Goal: Transaction & Acquisition: Subscribe to service/newsletter

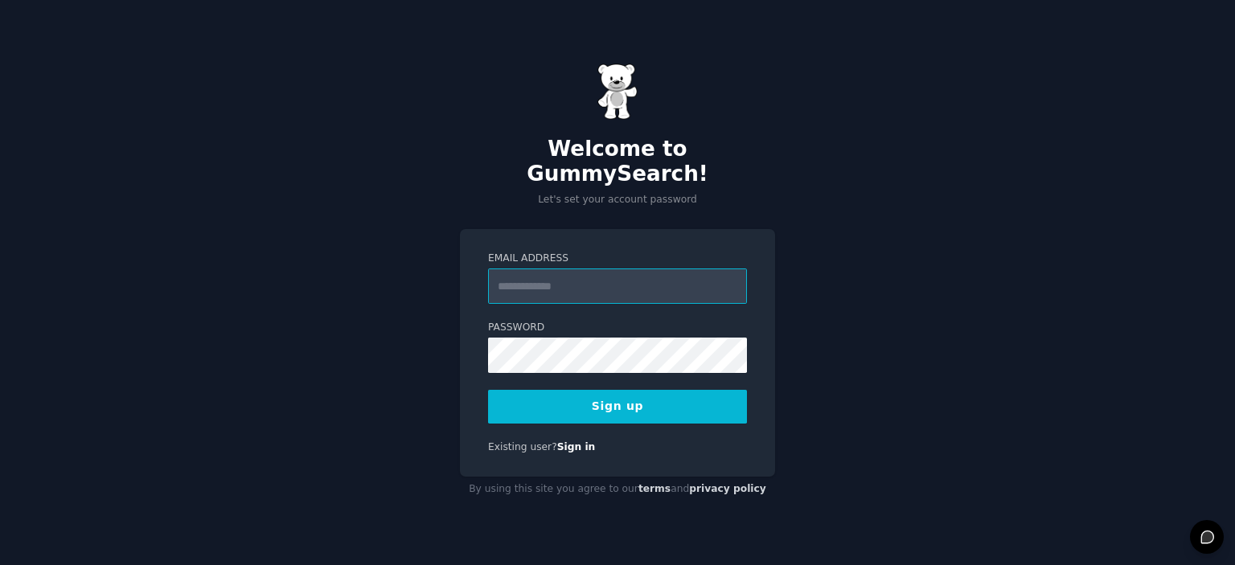
click at [544, 275] on input "Email Address" at bounding box center [617, 286] width 259 height 35
type input "**********"
click at [502, 370] on form "**********" at bounding box center [617, 338] width 259 height 172
click at [613, 392] on button "Sign up" at bounding box center [617, 407] width 259 height 34
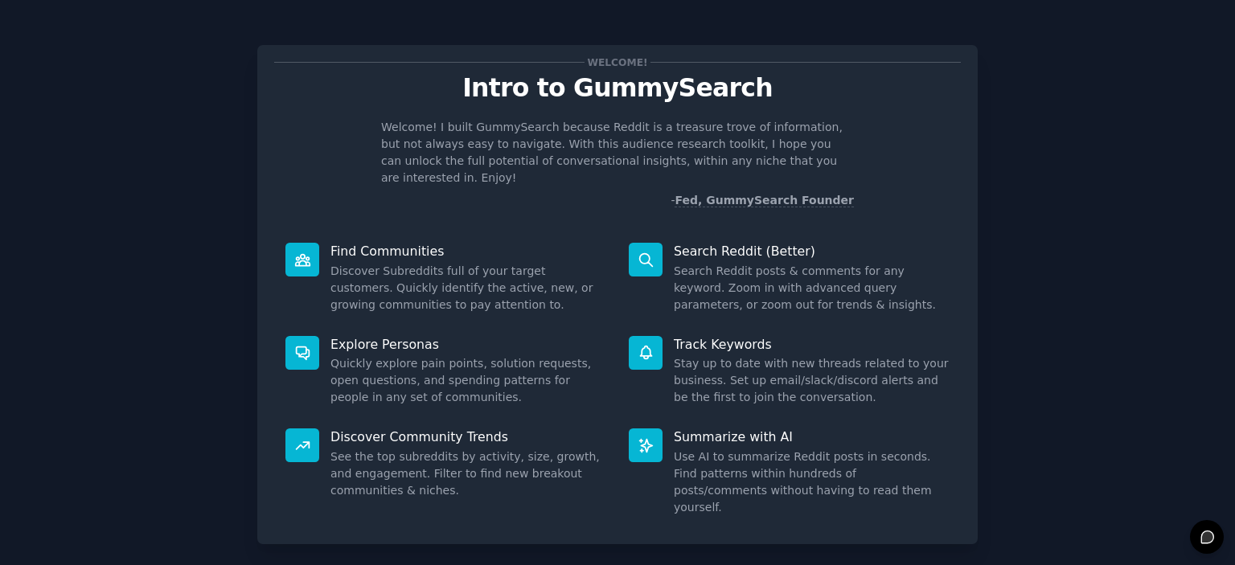
click at [1122, 118] on div "Welcome! Intro to GummySearch Welcome! I built GummySearch because Reddit is a …" at bounding box center [618, 332] width 1190 height 618
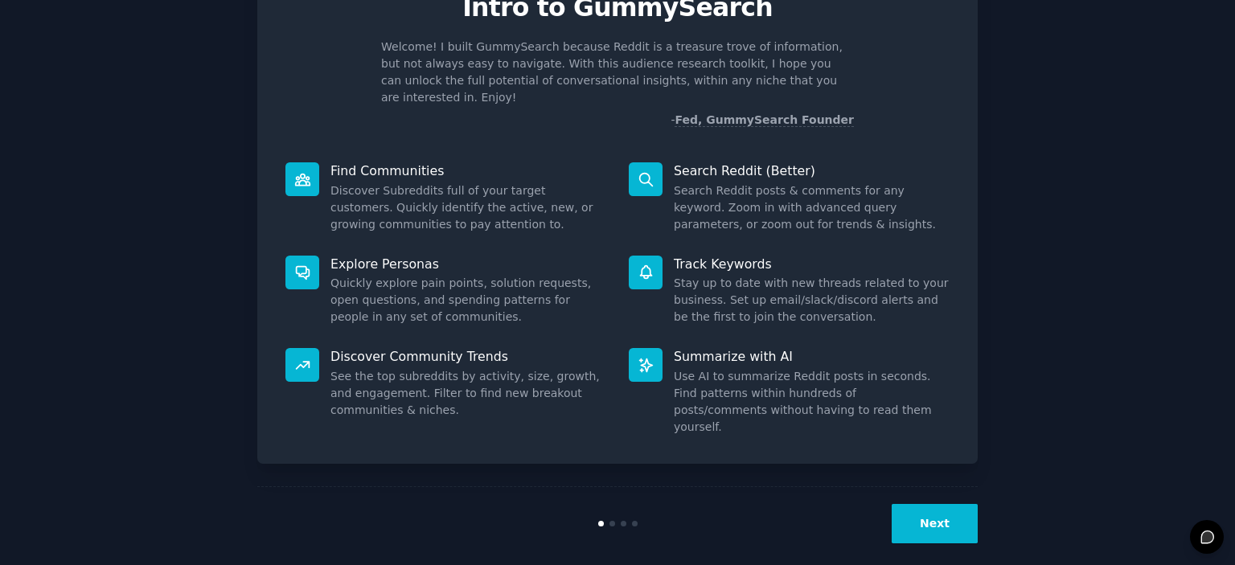
click at [948, 517] on button "Next" at bounding box center [935, 523] width 86 height 39
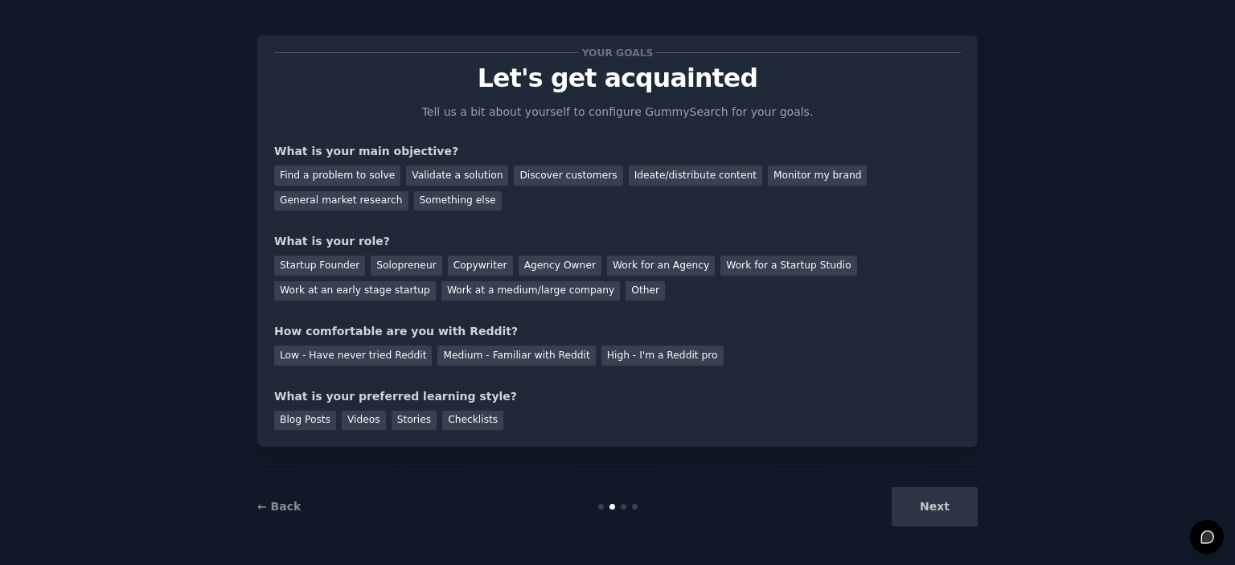
click at [951, 502] on div "Next" at bounding box center [857, 506] width 240 height 39
click at [375, 199] on div "General market research" at bounding box center [341, 201] width 134 height 20
click at [482, 273] on div "Copywriter" at bounding box center [480, 266] width 65 height 20
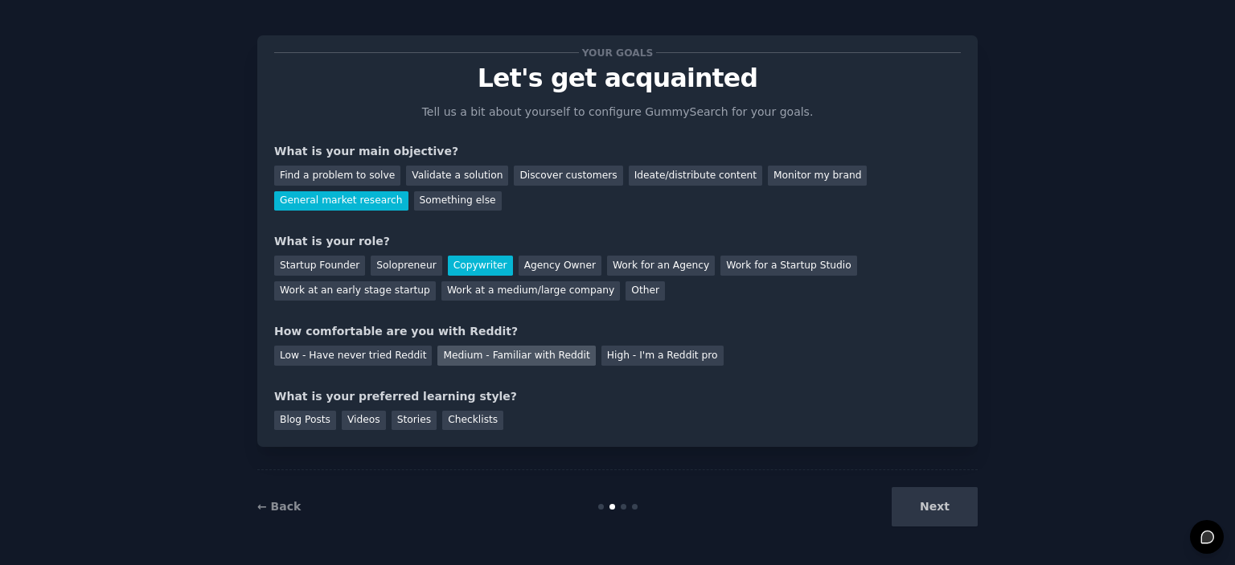
click at [553, 356] on div "Medium - Familiar with Reddit" at bounding box center [516, 356] width 158 height 20
click at [311, 418] on div "Blog Posts" at bounding box center [305, 421] width 62 height 20
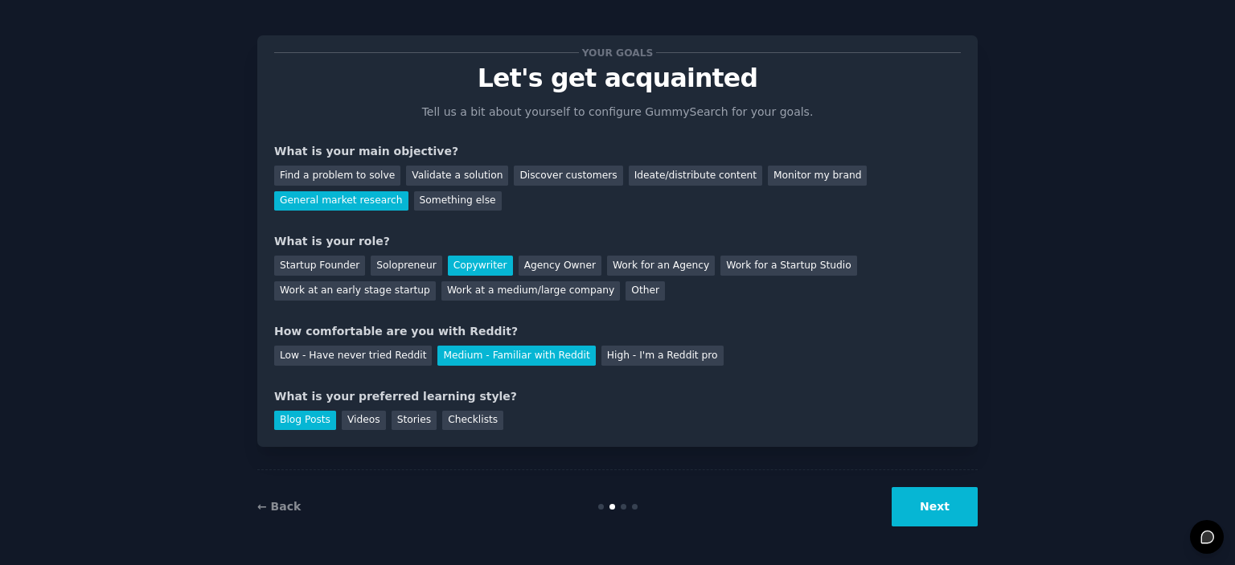
click at [951, 517] on button "Next" at bounding box center [935, 506] width 86 height 39
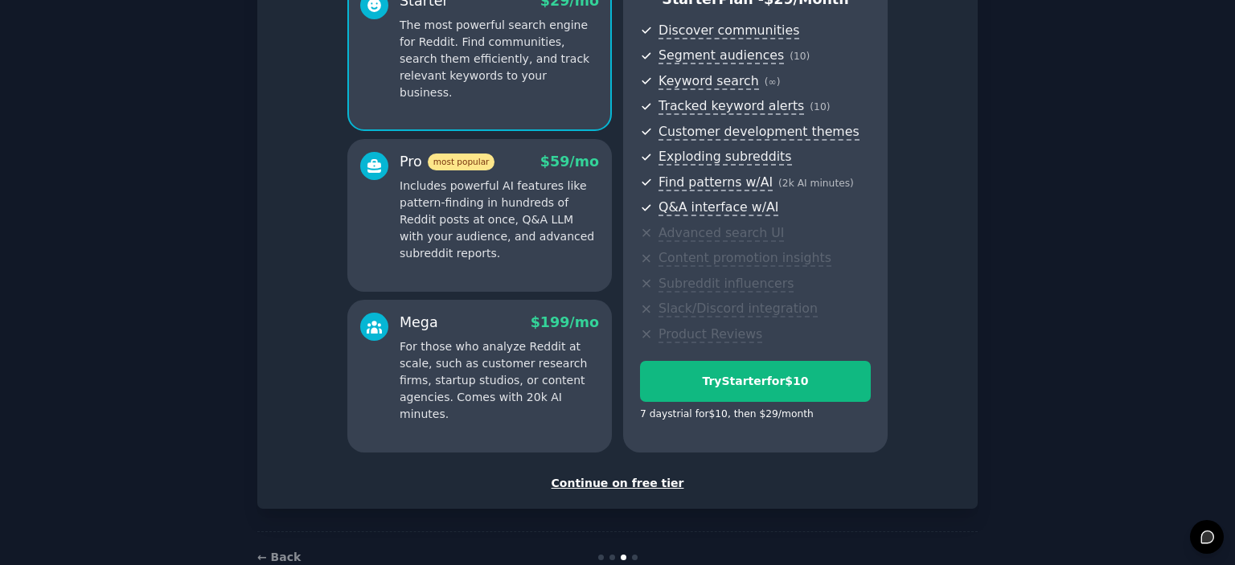
scroll to position [205, 0]
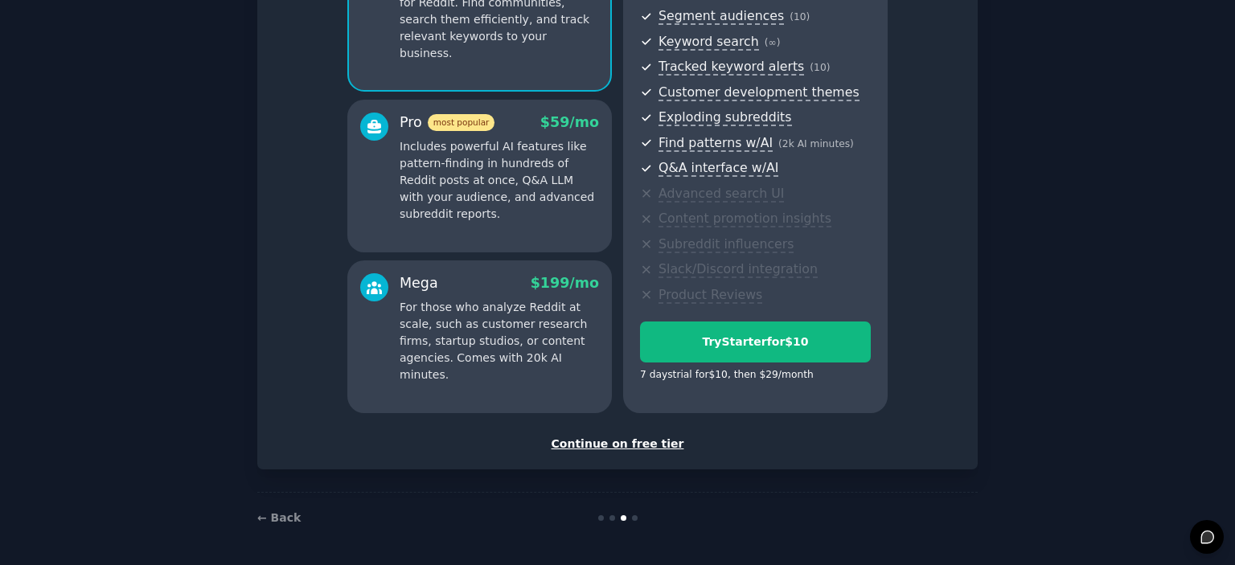
click at [669, 449] on div "Continue on free tier" at bounding box center [617, 444] width 687 height 17
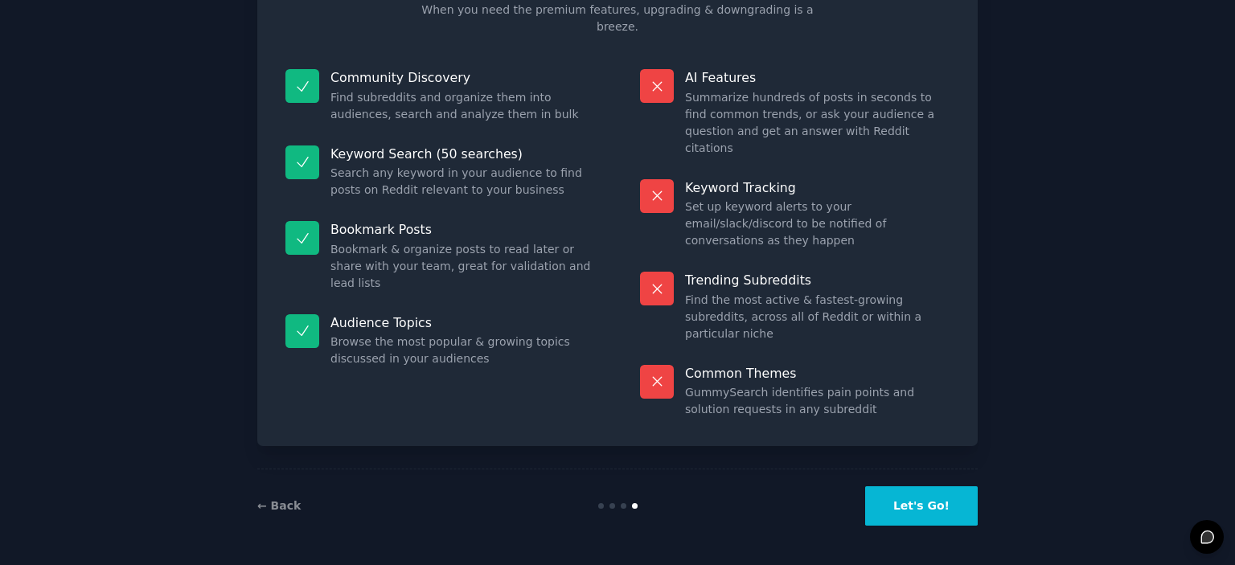
scroll to position [111, 0]
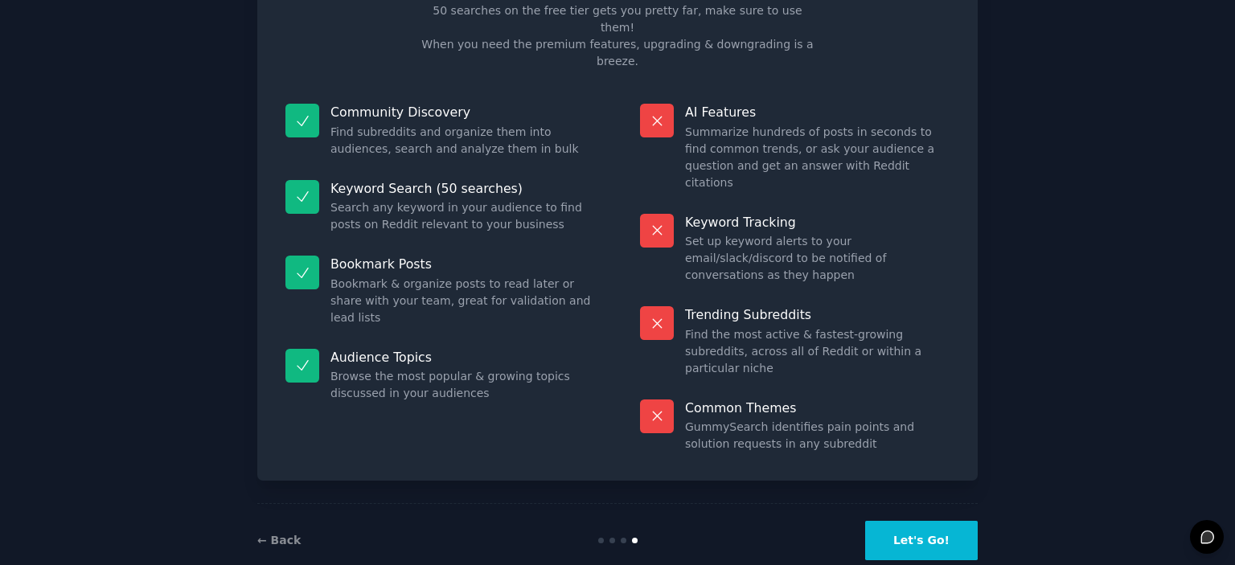
click at [958, 521] on button "Let's Go!" at bounding box center [921, 540] width 113 height 39
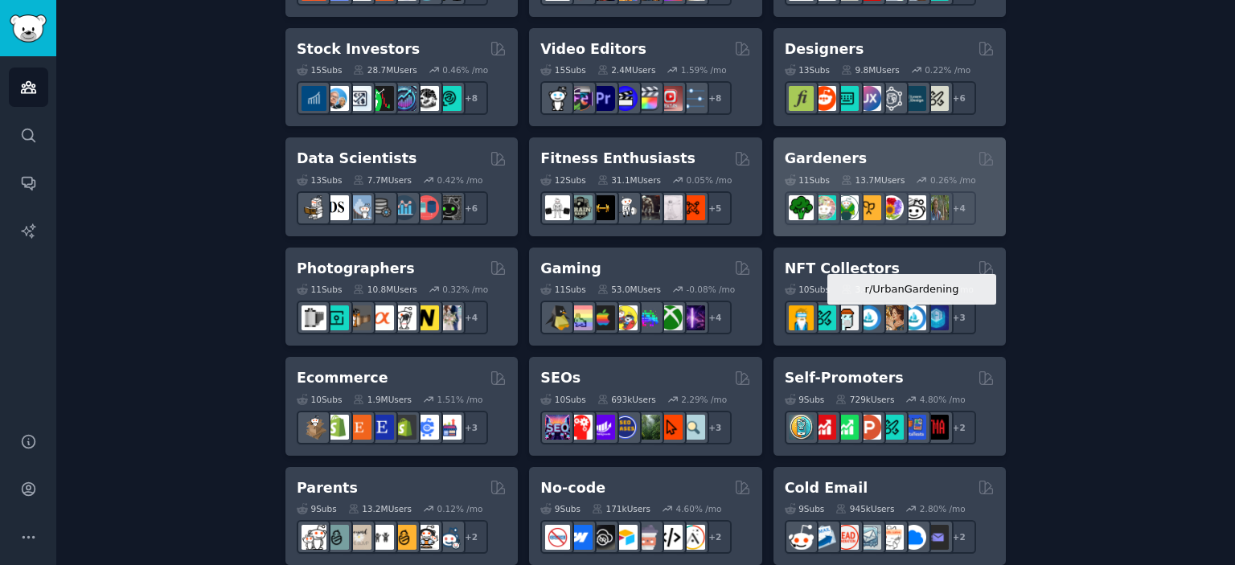
scroll to position [645, 0]
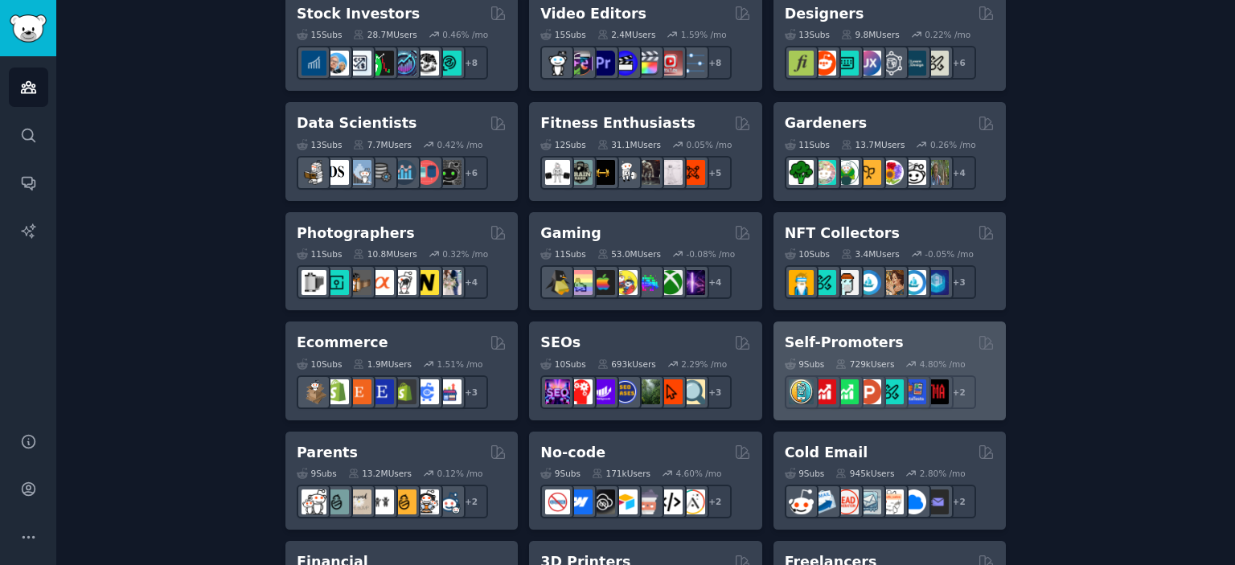
click at [900, 340] on div "Self-Promoters" at bounding box center [890, 343] width 210 height 20
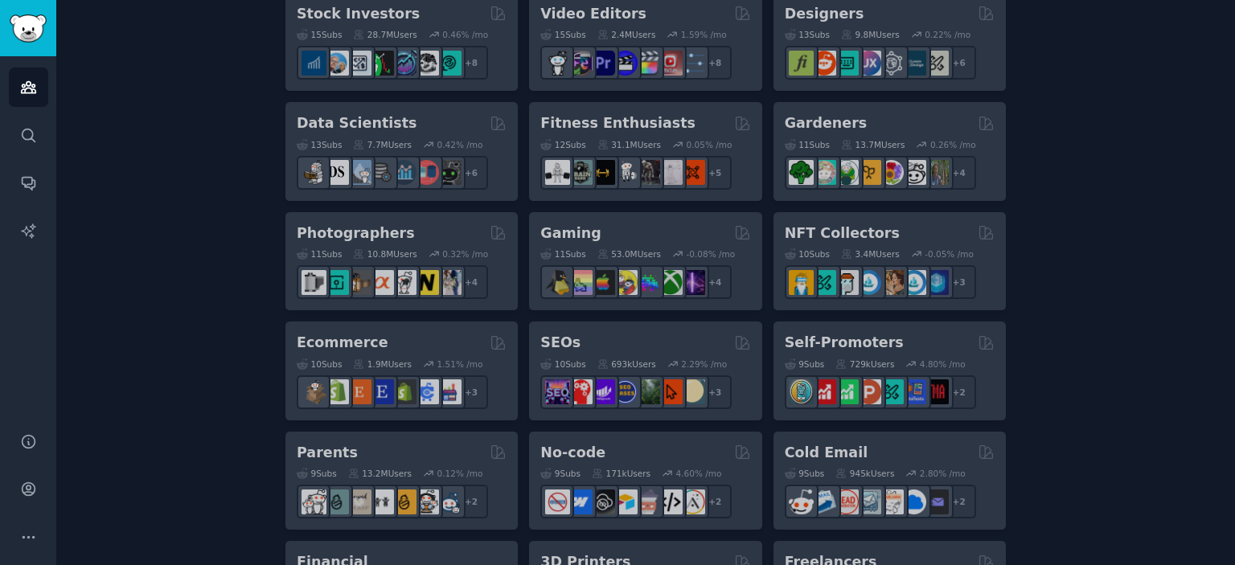
click at [1076, 388] on div "Create your first audience An audience is a collection of subreddits you can se…" at bounding box center [646, 332] width 1134 height 1751
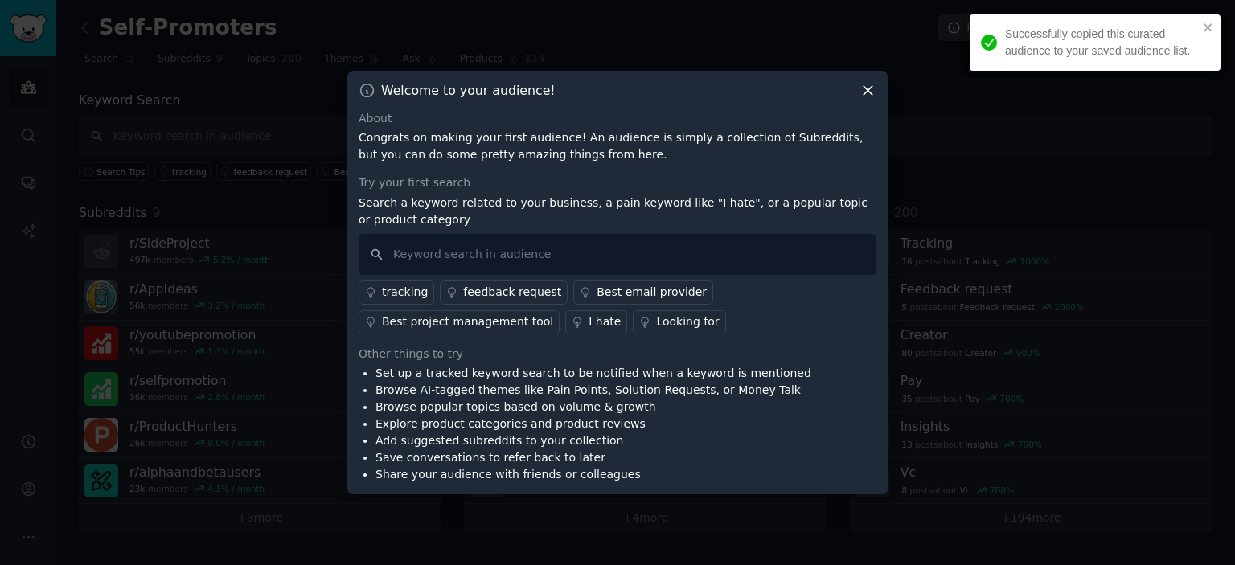
click at [872, 83] on icon at bounding box center [867, 90] width 17 height 17
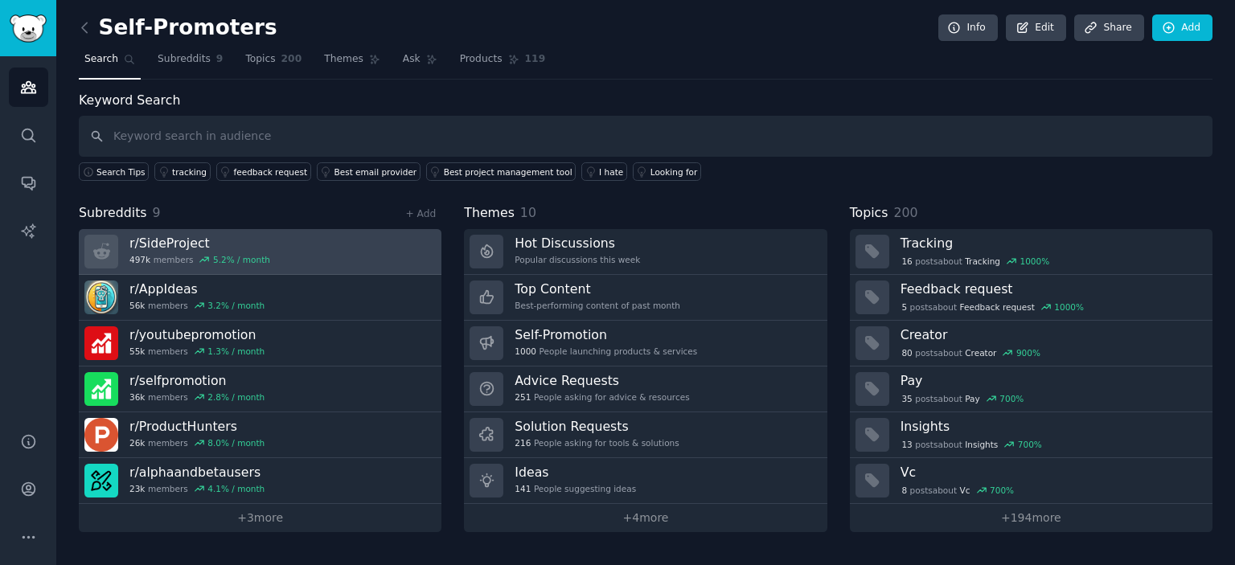
click at [354, 255] on link "r/ SideProject 497k members 5.2 % / month" at bounding box center [260, 252] width 363 height 46
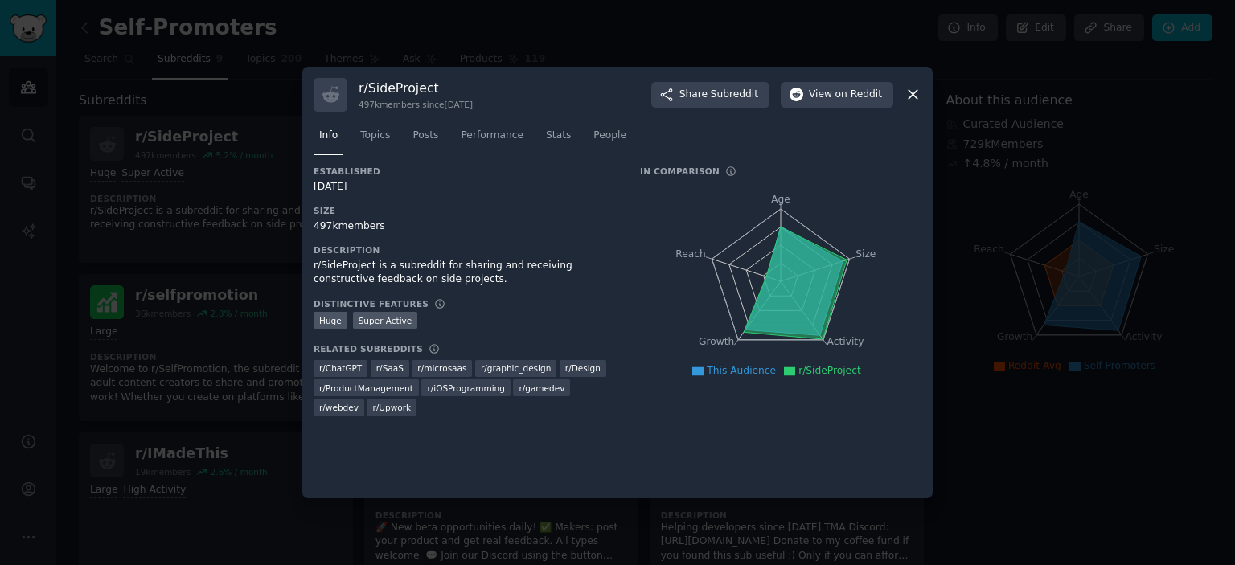
click at [910, 88] on icon at bounding box center [912, 94] width 17 height 17
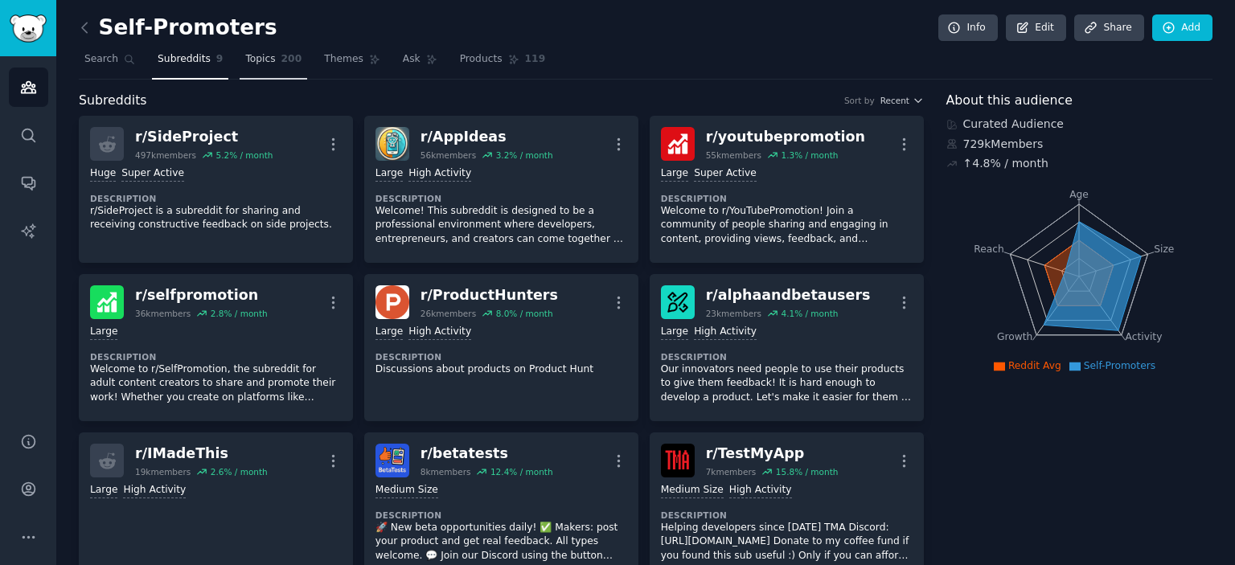
click at [260, 62] on span "Topics" at bounding box center [260, 59] width 30 height 14
